Goal: Task Accomplishment & Management: Manage account settings

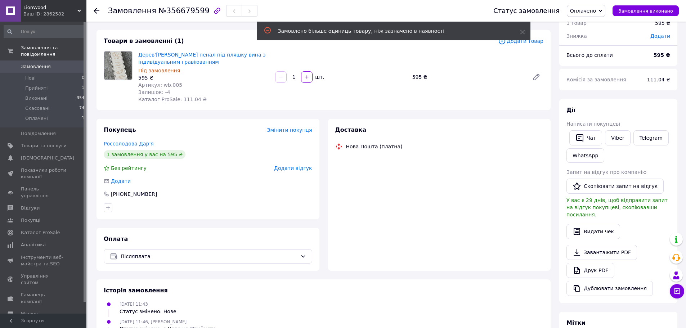
scroll to position [72, 0]
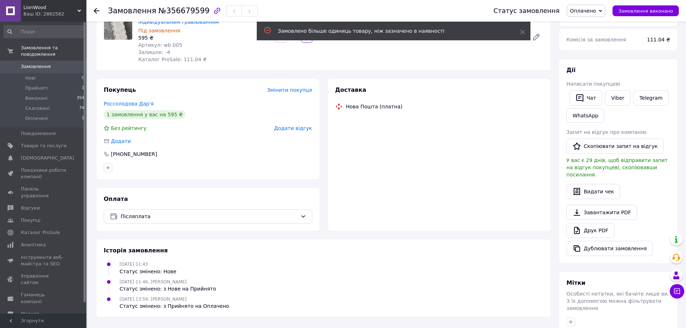
click at [163, 217] on span "Післяплата" at bounding box center [209, 216] width 177 height 8
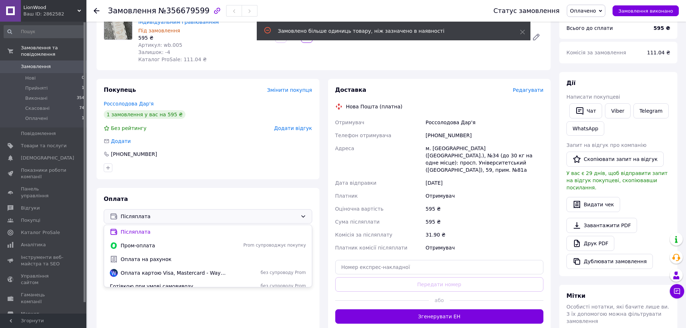
click at [140, 258] on span "Оплата на рахунок" at bounding box center [213, 259] width 185 height 7
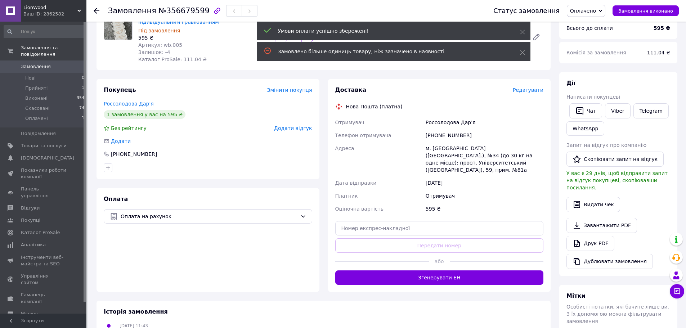
click at [96, 11] on use at bounding box center [97, 11] width 6 height 6
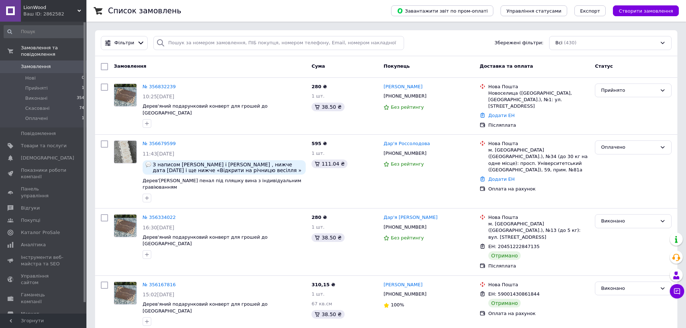
click at [153, 141] on link "№ 356679599" at bounding box center [159, 143] width 33 height 5
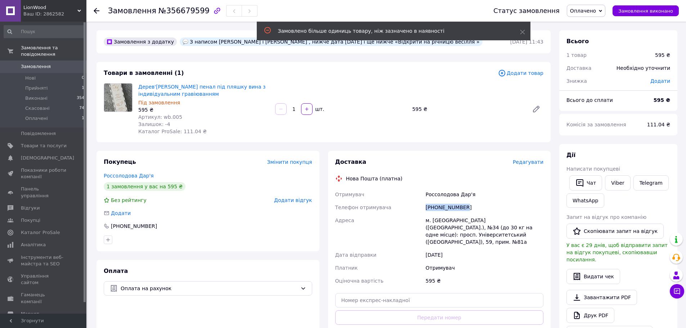
drag, startPoint x: 471, startPoint y: 207, endPoint x: 418, endPoint y: 208, distance: 52.9
click at [418, 208] on div "Отримувач Россолодова Дар'я Телефон отримувача [PHONE_NUMBER] Адреса м. [GEOGRA…" at bounding box center [439, 237] width 211 height 99
copy div "Телефон отримувача [PHONE_NUMBER]"
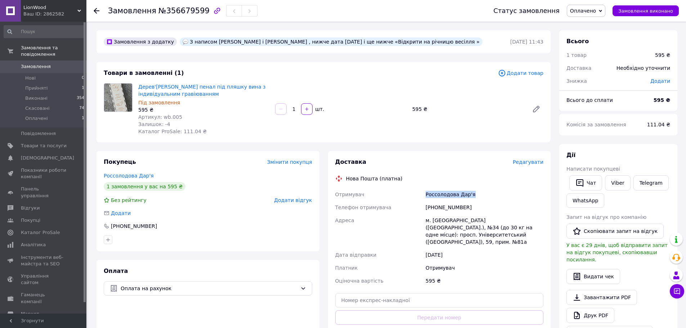
drag, startPoint x: 471, startPoint y: 193, endPoint x: 425, endPoint y: 190, distance: 46.5
click at [425, 190] on div "Россолодова Дар'я" at bounding box center [484, 194] width 121 height 13
copy div "Россолодова Дар'я"
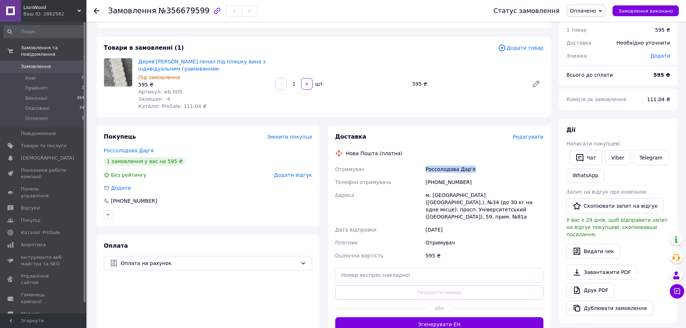
scroll to position [36, 0]
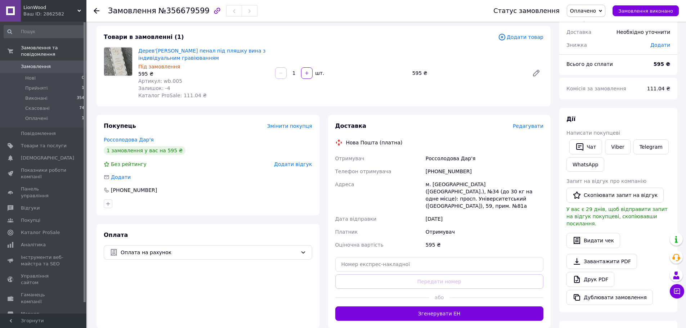
click at [94, 13] on icon at bounding box center [97, 11] width 6 height 6
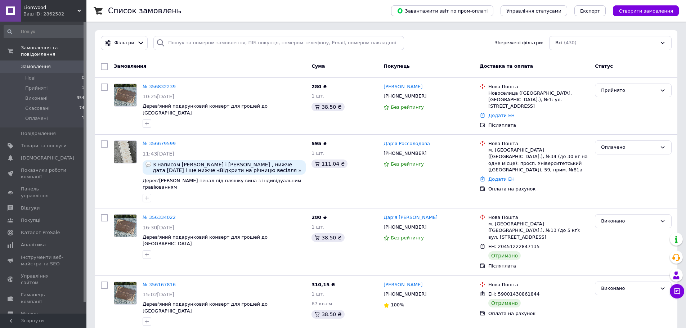
click at [162, 87] on link "№ 356832239" at bounding box center [159, 86] width 33 height 5
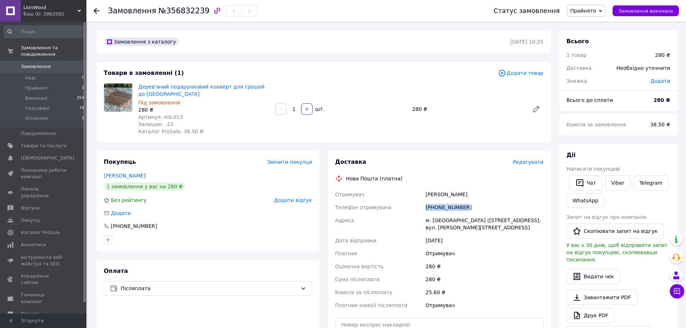
drag, startPoint x: 463, startPoint y: 209, endPoint x: 423, endPoint y: 209, distance: 39.6
click at [423, 209] on div "Отримувач [PERSON_NAME] Телефон отримувача [PHONE_NUMBER] Адреса м. [GEOGRAPHIC…" at bounding box center [439, 250] width 211 height 124
copy div "Телефон отримувача [PHONE_NUMBER]"
drag, startPoint x: 427, startPoint y: 193, endPoint x: 466, endPoint y: 196, distance: 40.1
click at [466, 196] on div "[PERSON_NAME]" at bounding box center [484, 194] width 121 height 13
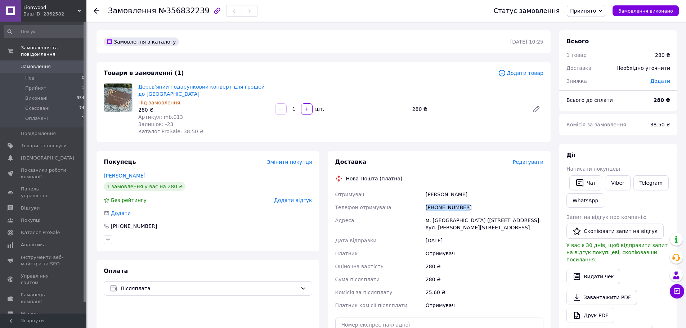
copy div "[PERSON_NAME]"
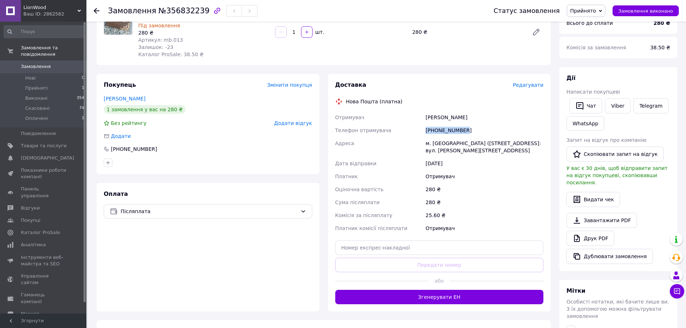
scroll to position [108, 0]
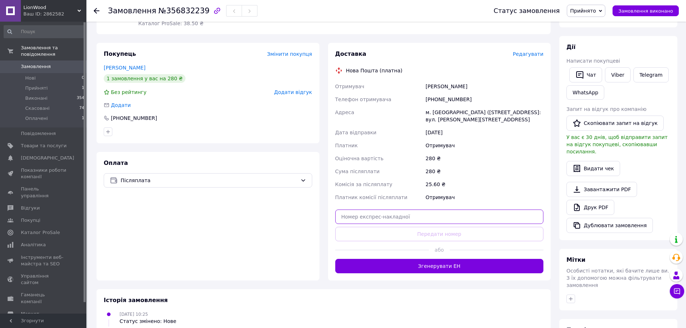
click at [426, 213] on input "text" at bounding box center [439, 216] width 208 height 14
paste input "20451225168294"
type input "20451225168294"
click at [423, 236] on button "Передати номер" at bounding box center [439, 234] width 208 height 14
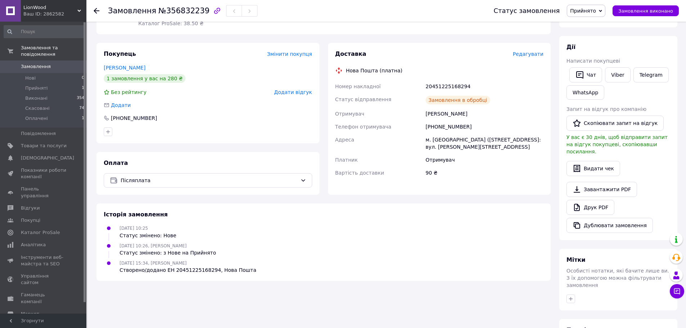
click at [96, 12] on icon at bounding box center [97, 11] width 6 height 6
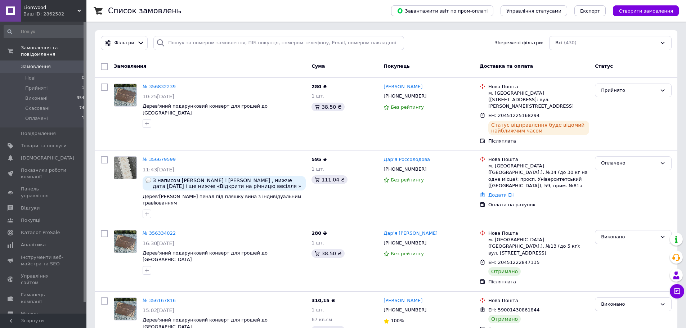
click at [160, 157] on link "№ 356679599" at bounding box center [159, 159] width 33 height 5
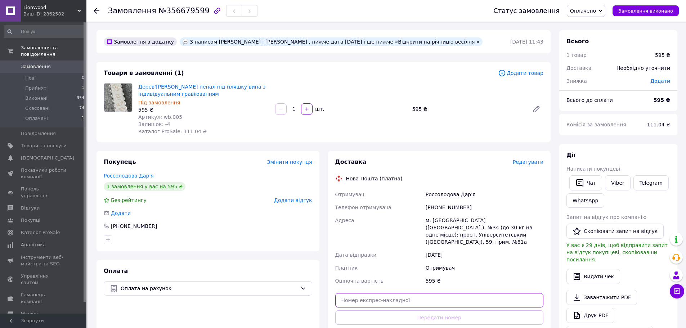
click at [424, 293] on input "text" at bounding box center [439, 300] width 208 height 14
paste input "20451225166369"
type input "20451225166369"
click at [417, 313] on button "Передати номер" at bounding box center [439, 317] width 208 height 14
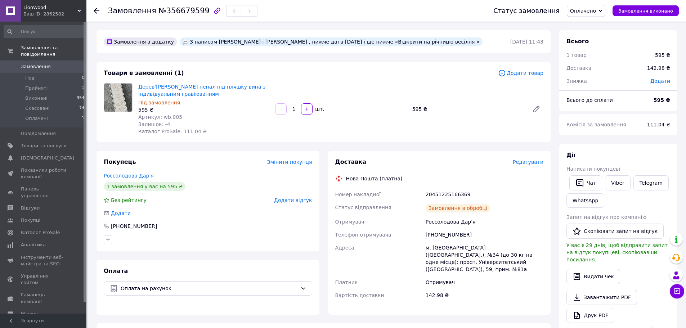
click at [97, 11] on use at bounding box center [97, 11] width 6 height 6
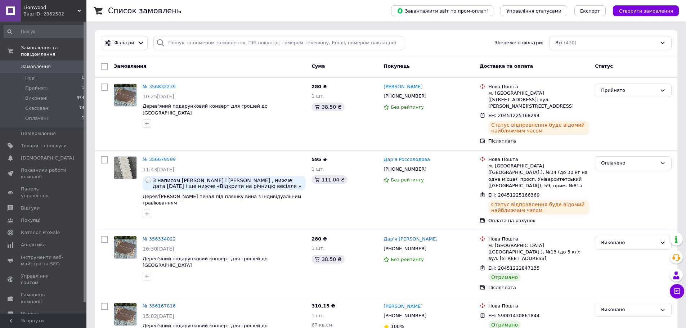
click at [38, 168] on span "Показники роботи компанії" at bounding box center [44, 173] width 46 height 13
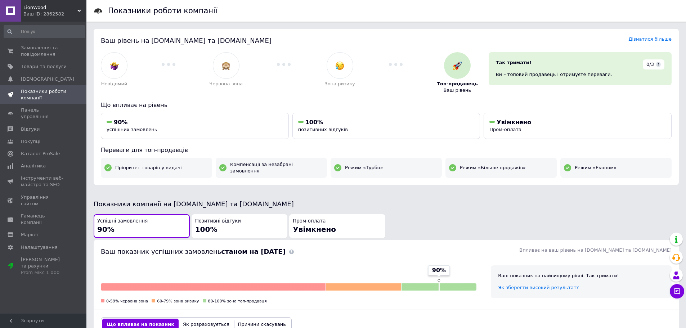
click at [36, 51] on span "Замовлення та повідомлення" at bounding box center [44, 51] width 46 height 13
